Goal: Information Seeking & Learning: Learn about a topic

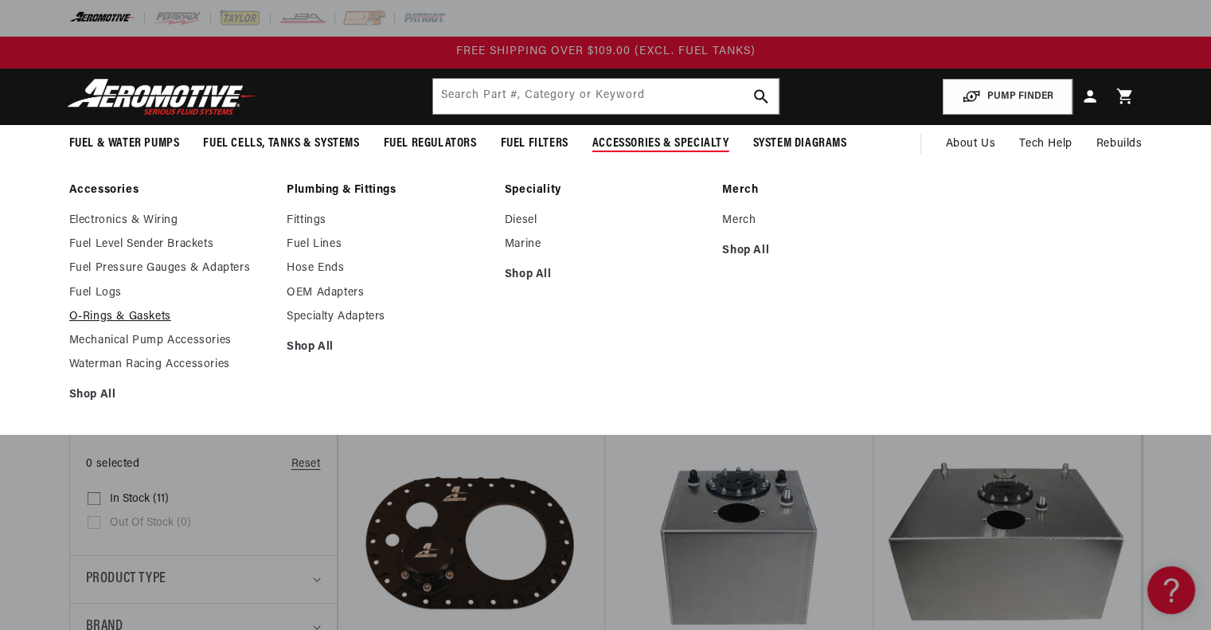
click at [129, 314] on link "O-Rings & Gaskets" at bounding box center [170, 317] width 202 height 14
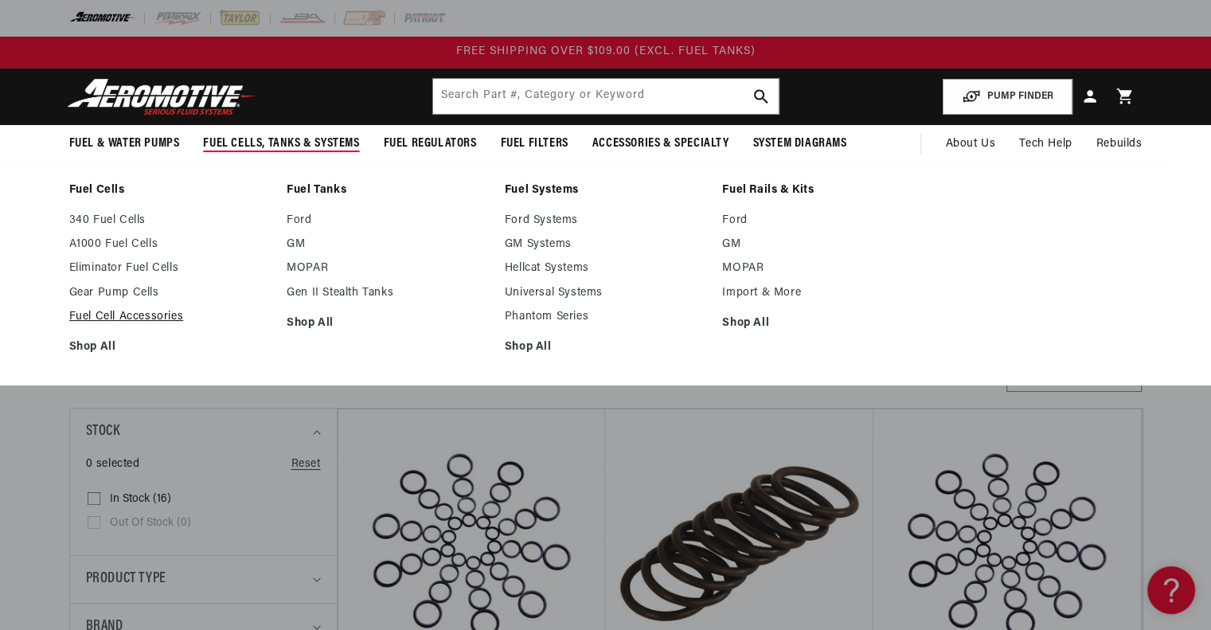
click at [131, 317] on link "Fuel Cell Accessories" at bounding box center [170, 317] width 202 height 14
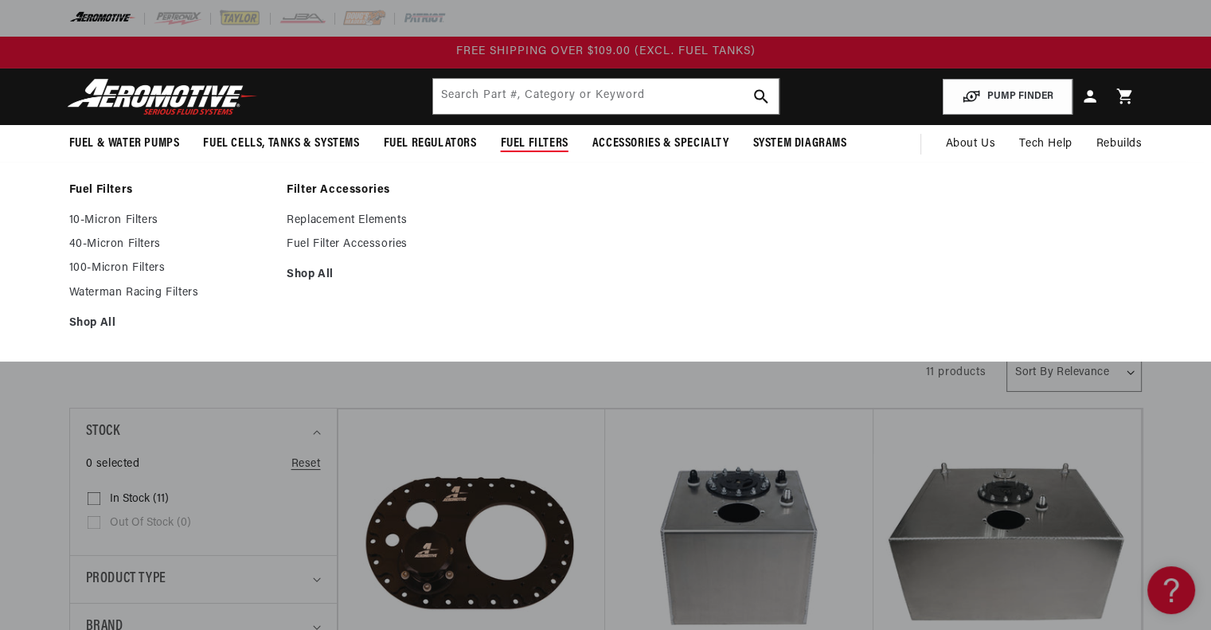
click at [538, 139] on span "Fuel Filters" at bounding box center [535, 143] width 68 height 17
click at [538, 142] on span "Fuel Filters" at bounding box center [535, 143] width 68 height 17
click at [88, 321] on link "Shop All" at bounding box center [170, 323] width 202 height 14
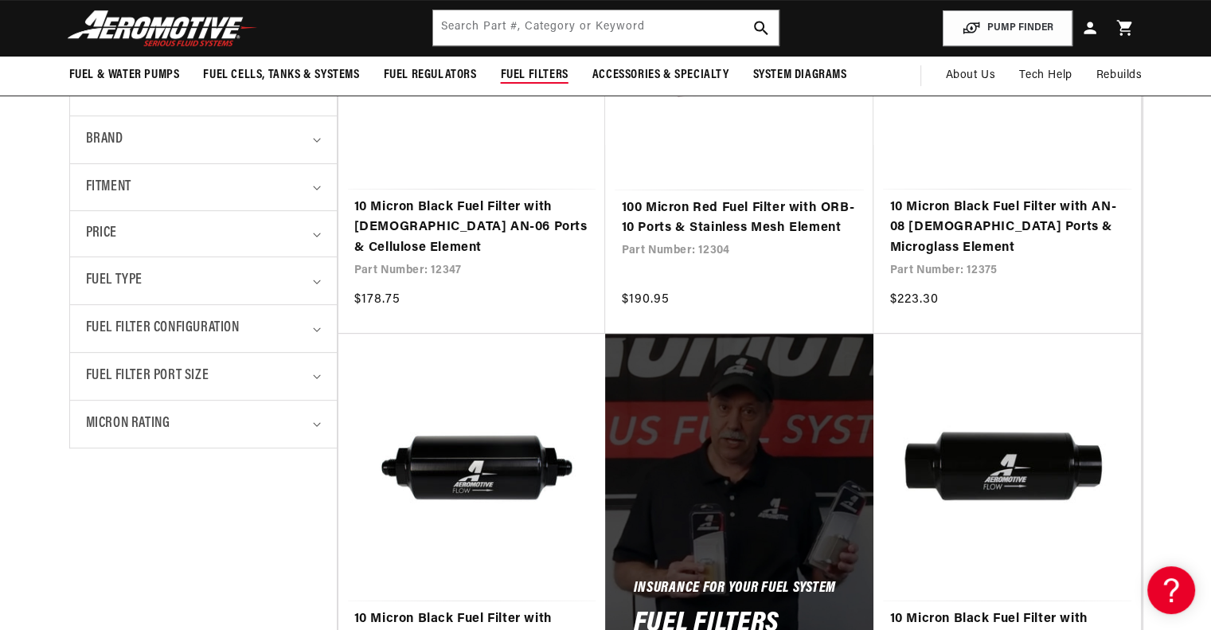
scroll to position [478, 0]
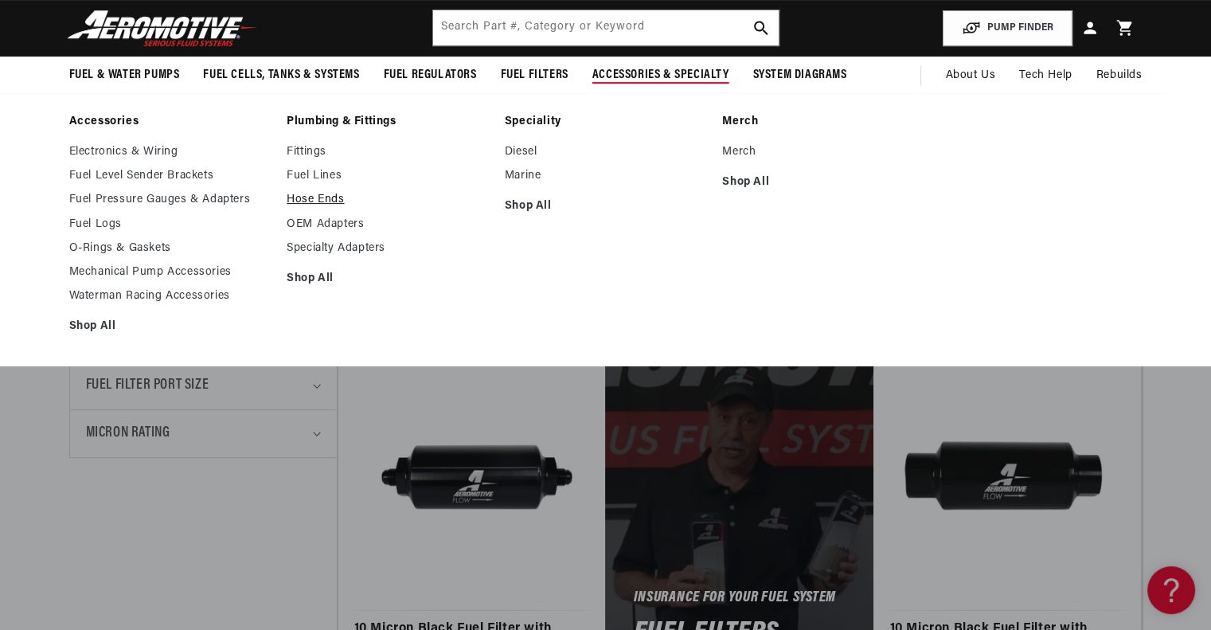
click at [318, 197] on link "Hose Ends" at bounding box center [388, 200] width 202 height 14
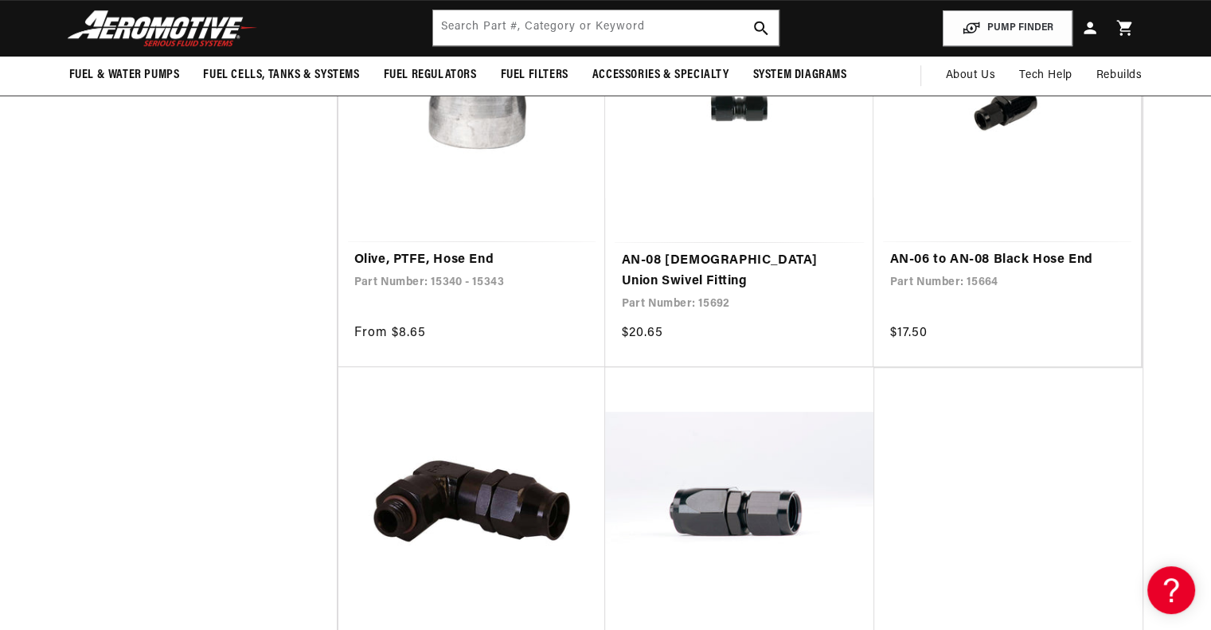
scroll to position [478, 0]
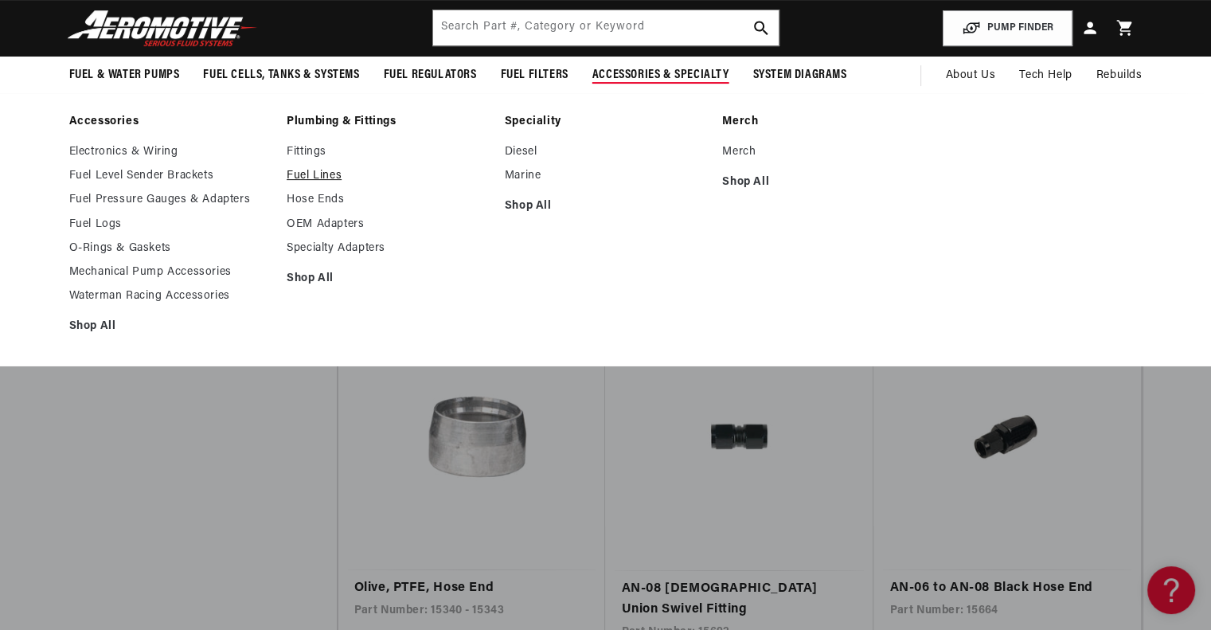
click at [315, 172] on link "Fuel Lines" at bounding box center [388, 176] width 202 height 14
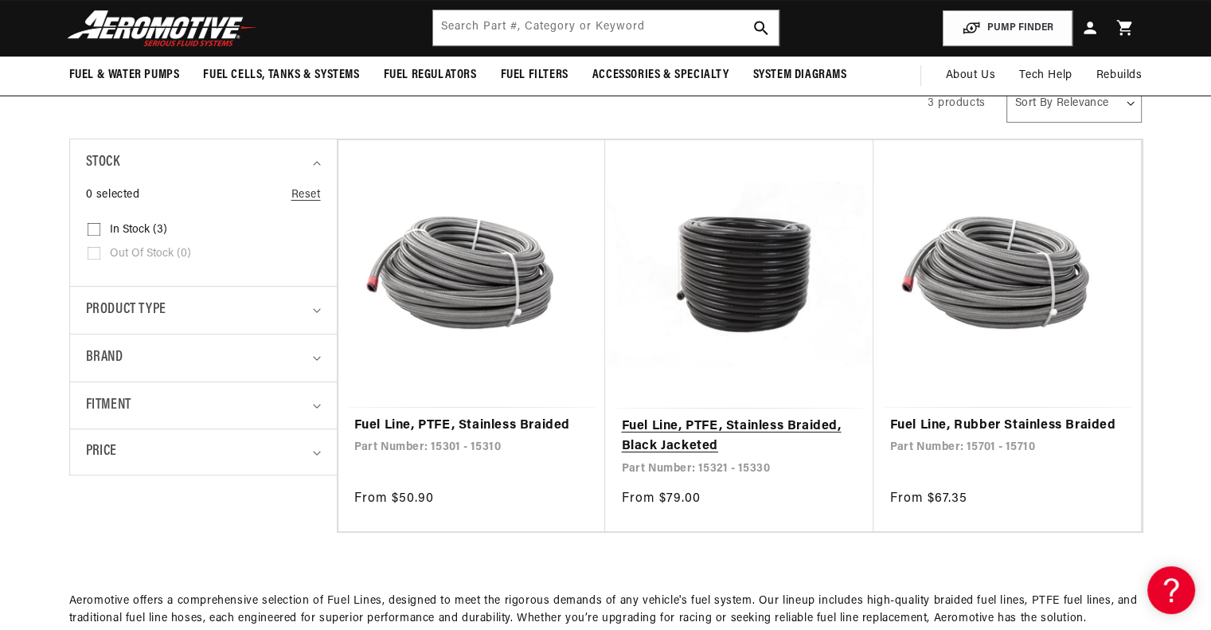
scroll to position [239, 0]
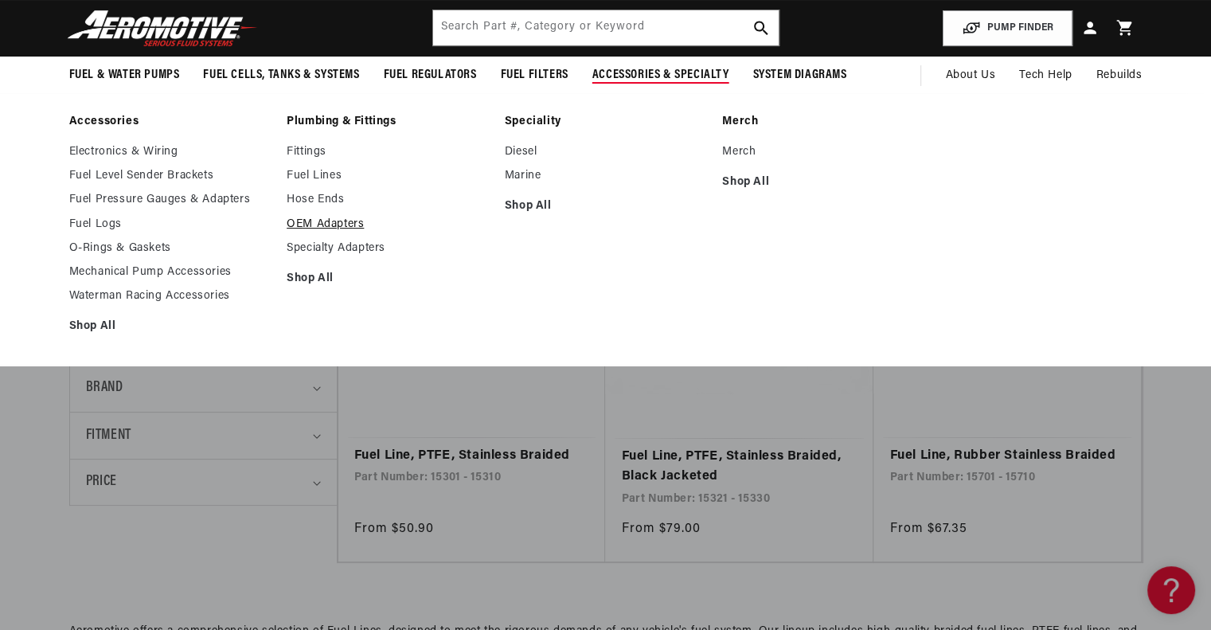
click at [326, 217] on link "OEM Adapters" at bounding box center [388, 224] width 202 height 14
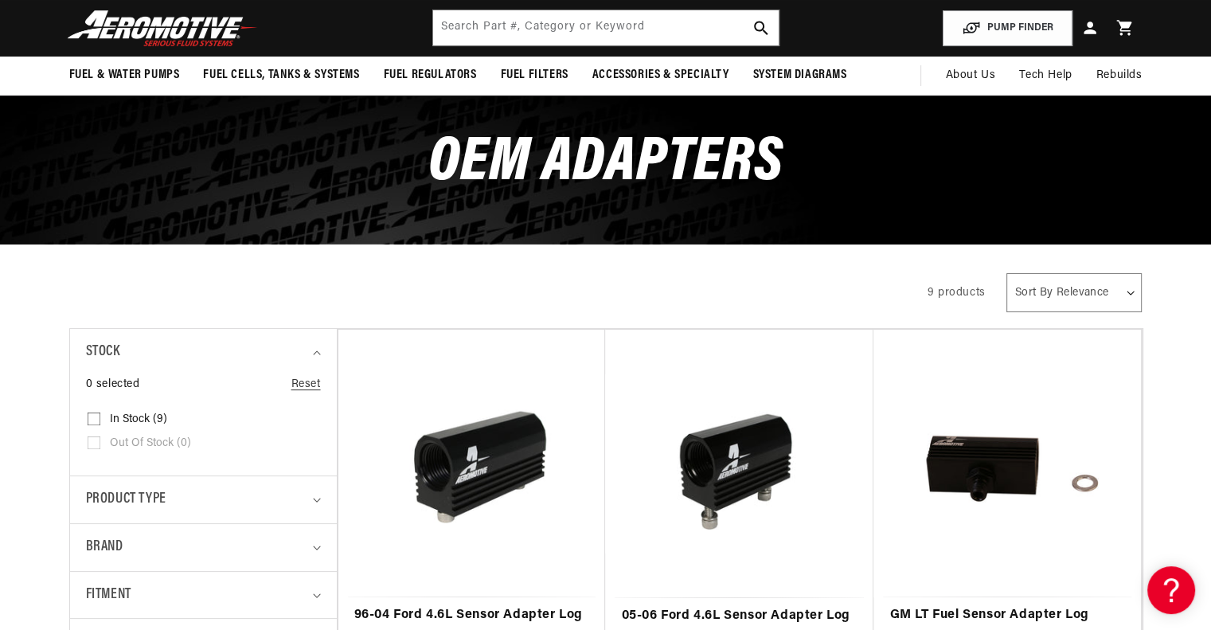
scroll to position [80, 0]
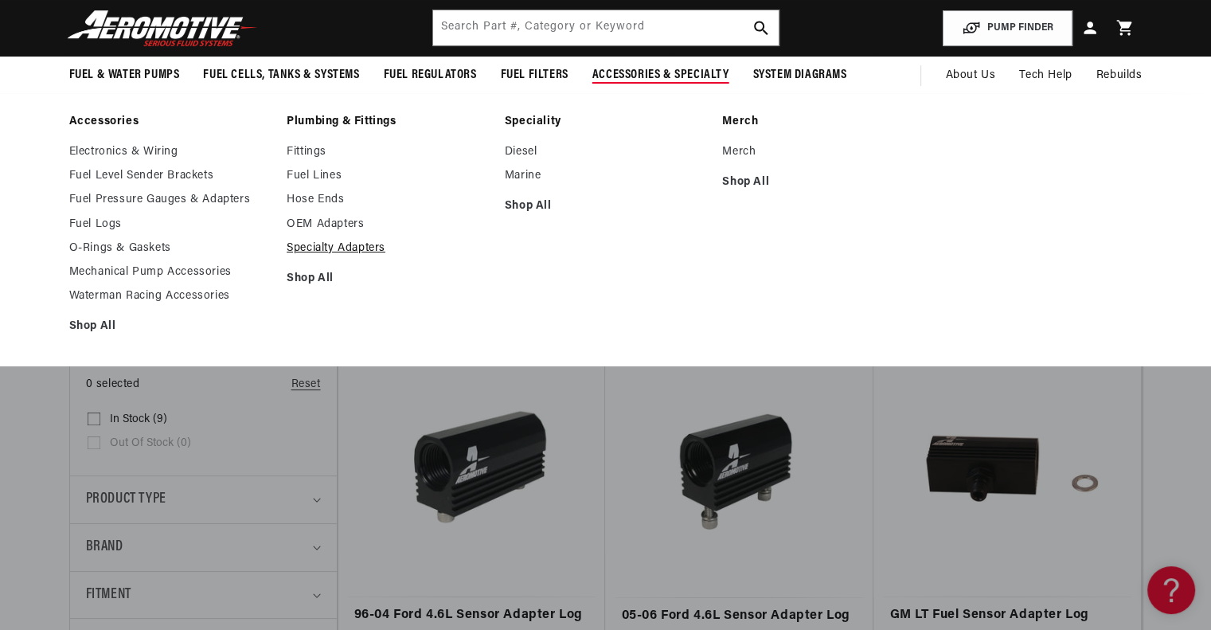
click at [325, 245] on link "Specialty Adapters" at bounding box center [388, 248] width 202 height 14
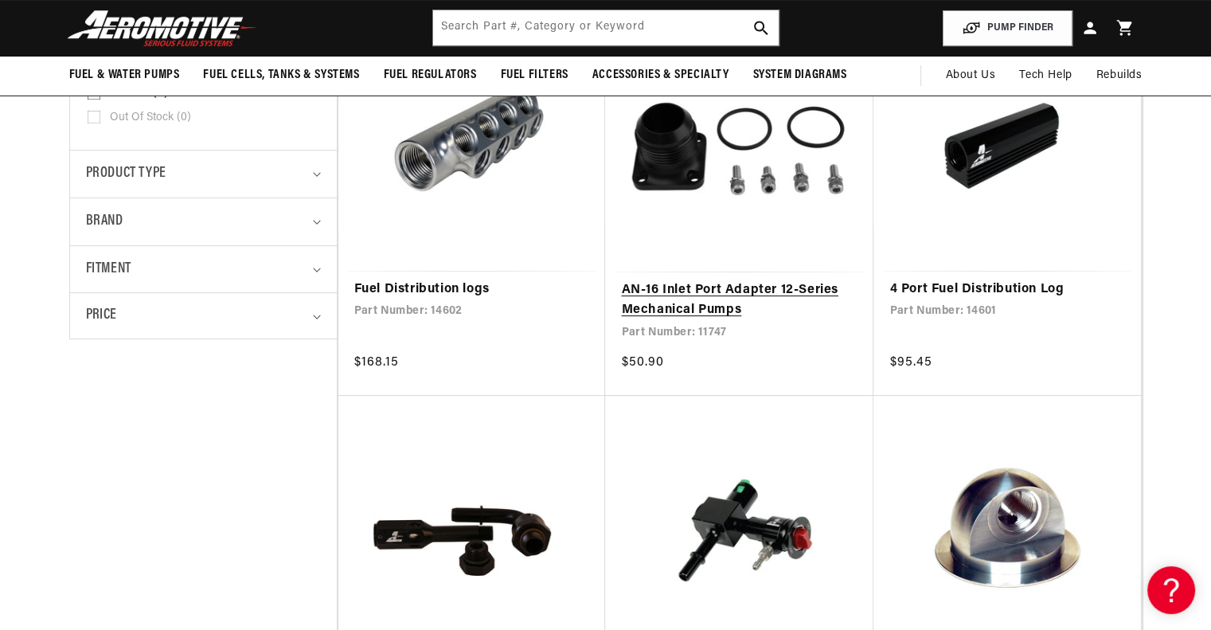
scroll to position [398, 0]
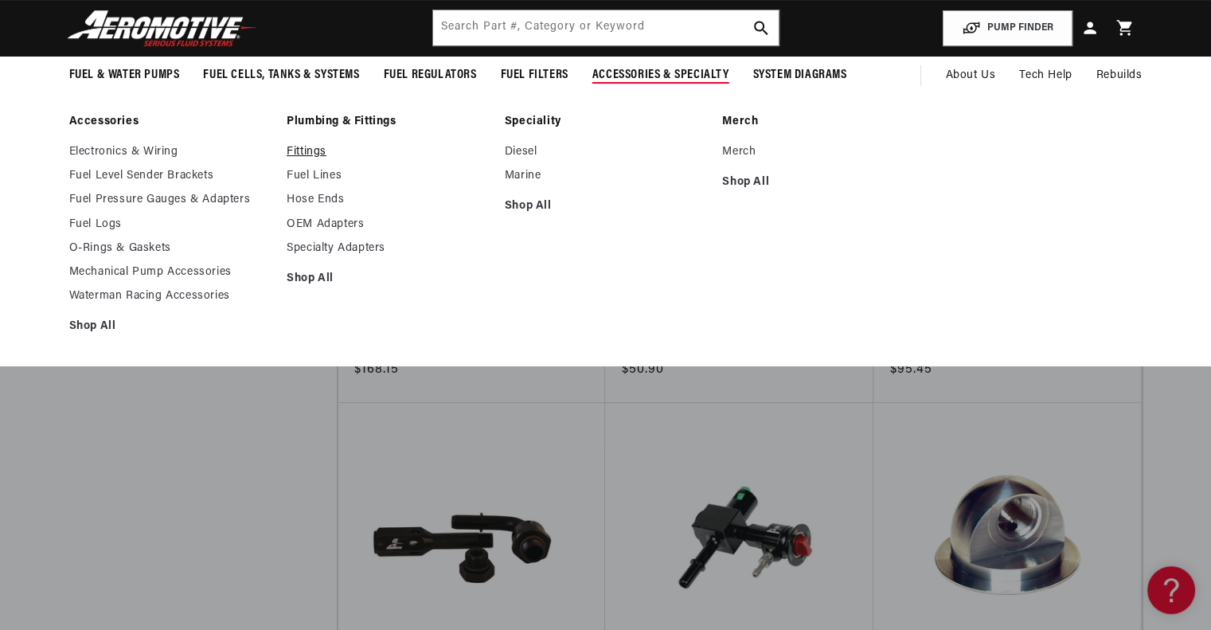
click at [305, 150] on link "Fittings" at bounding box center [388, 152] width 202 height 14
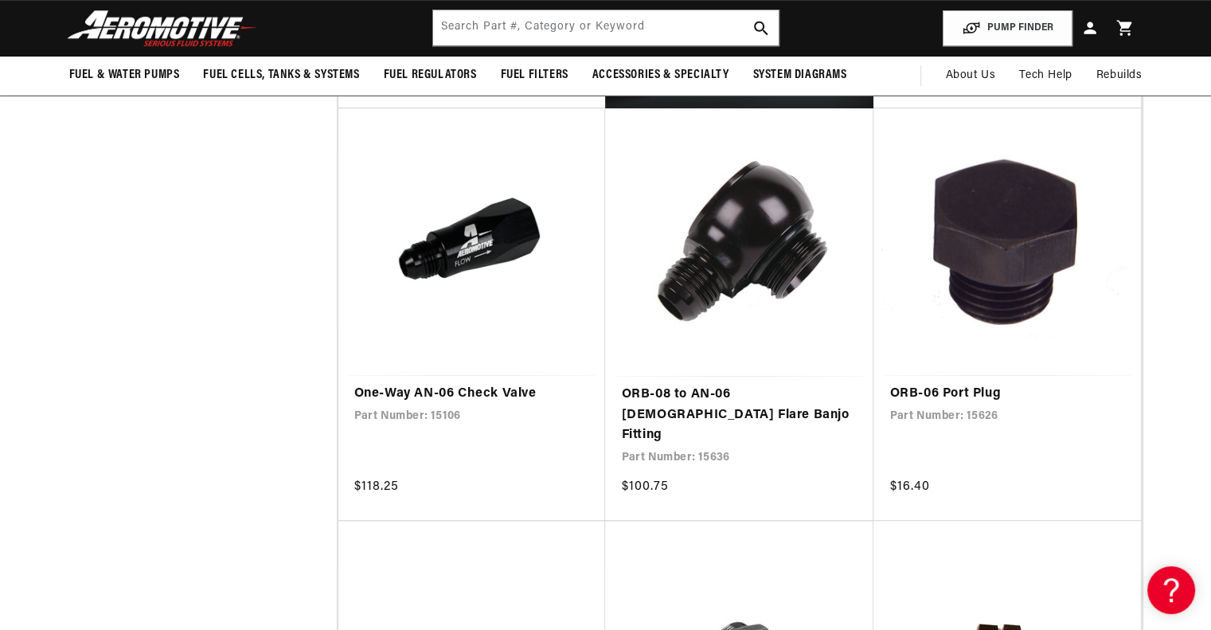
scroll to position [1035, 0]
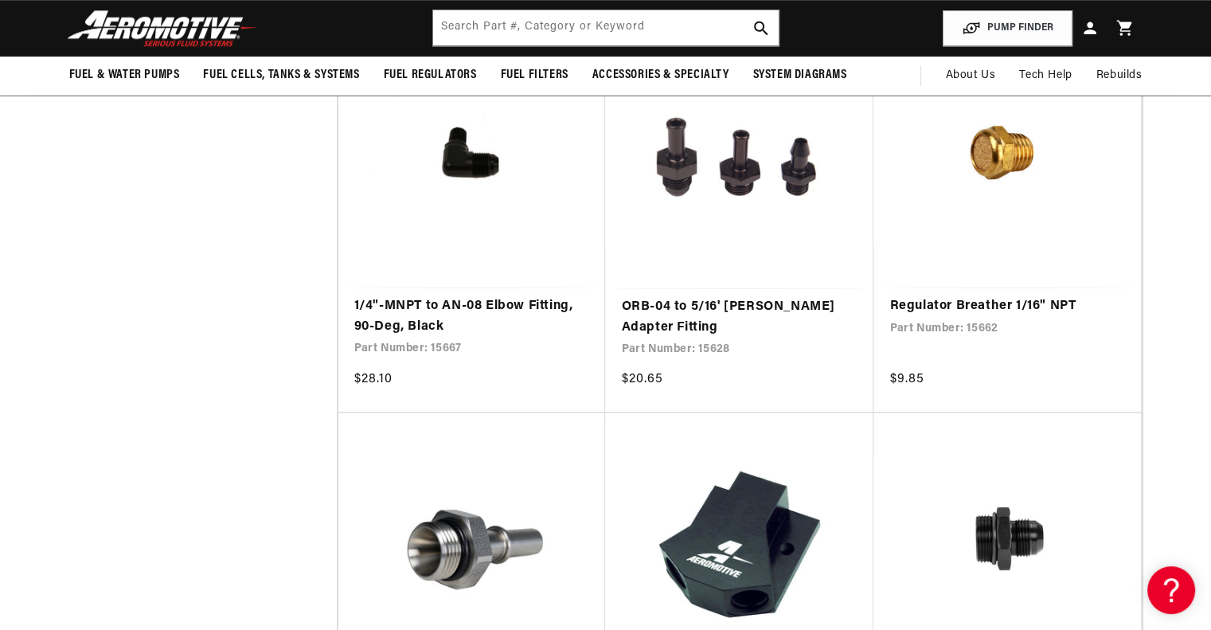
scroll to position [7481, 0]
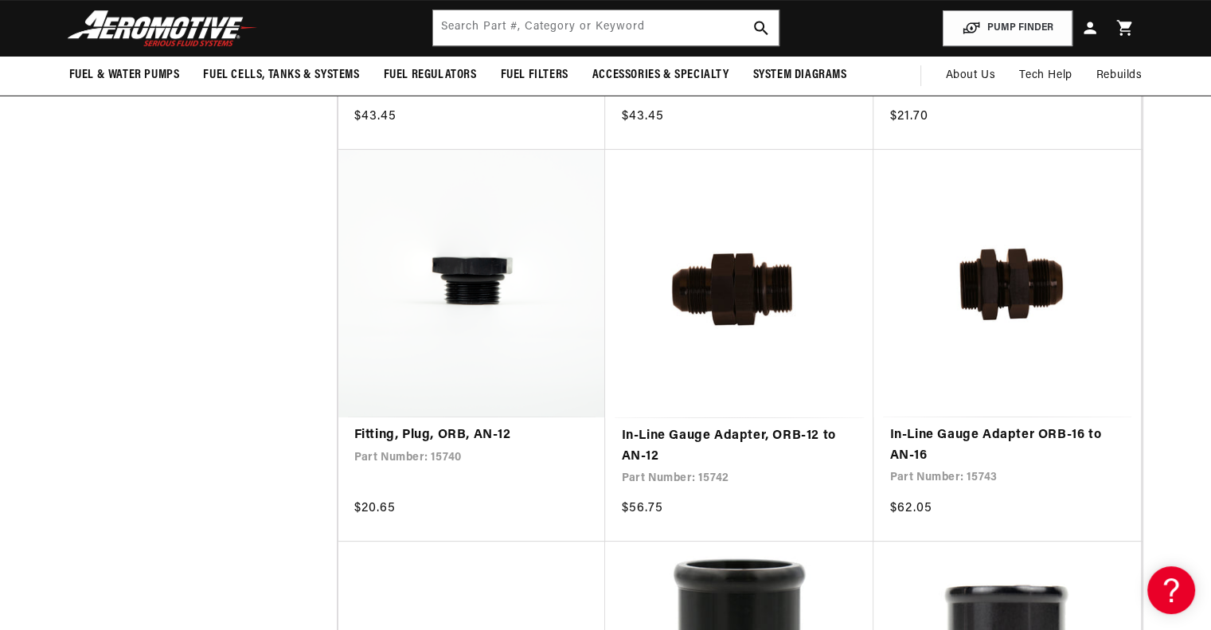
scroll to position [12496, 0]
